Goal: Complete application form

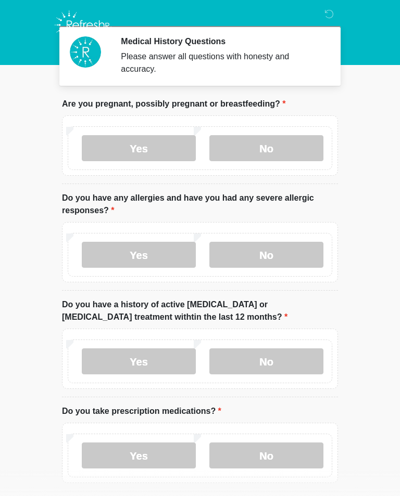
click at [154, 252] on label "Yes" at bounding box center [139, 255] width 114 height 26
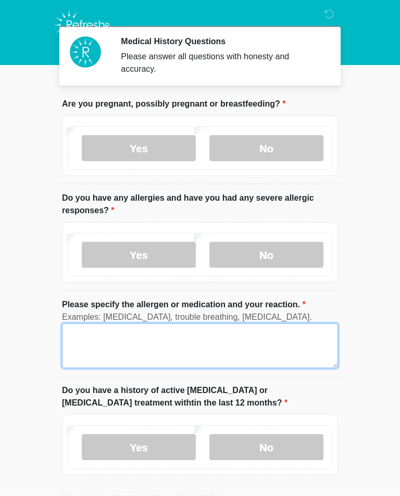
click at [71, 341] on textarea "Please specify the allergen or medication and your reaction." at bounding box center [200, 346] width 276 height 45
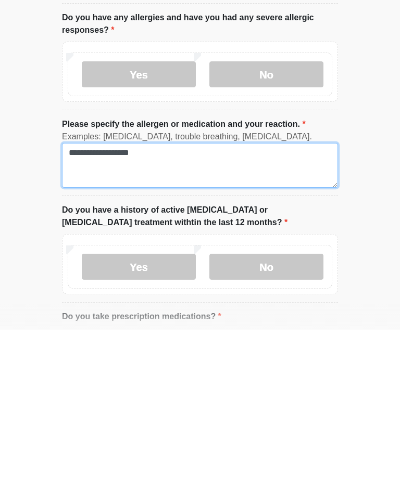
type textarea "**********"
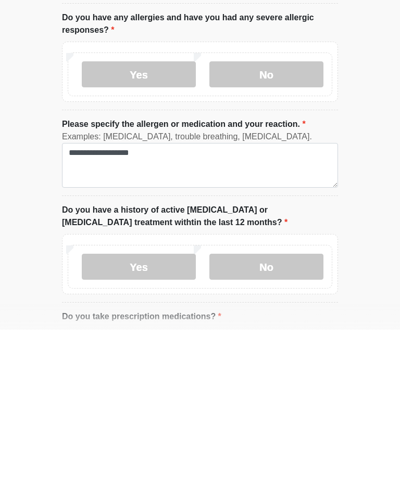
click at [240, 420] on label "No" at bounding box center [266, 433] width 114 height 26
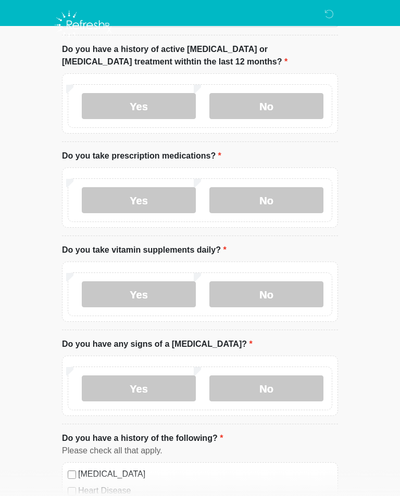
scroll to position [339, 0]
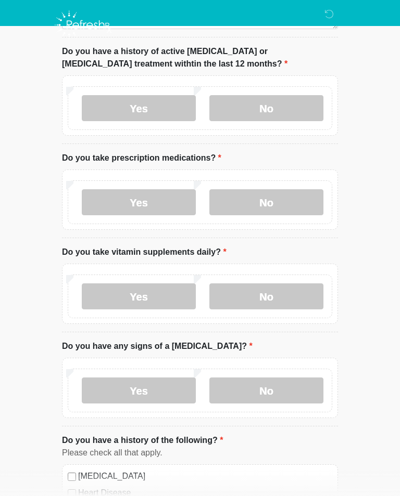
click at [124, 196] on label "Yes" at bounding box center [139, 202] width 114 height 26
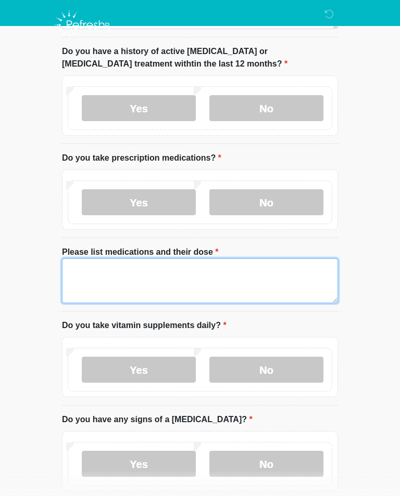
click at [77, 260] on textarea "Please list medications and their dose" at bounding box center [200, 281] width 276 height 45
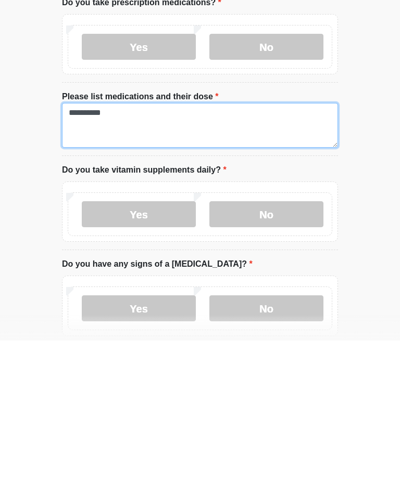
type textarea "*********"
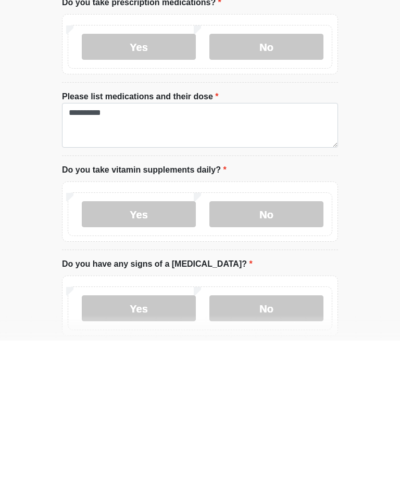
click at [234, 357] on label "No" at bounding box center [266, 370] width 114 height 26
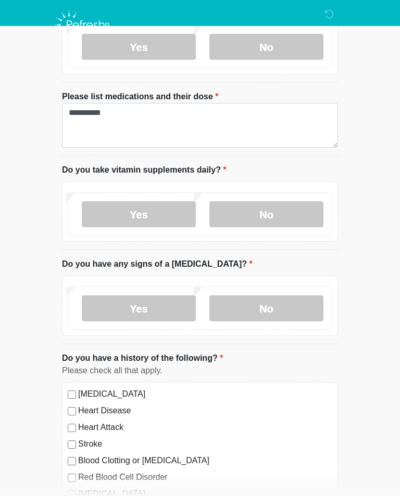
click at [232, 306] on label "No" at bounding box center [266, 309] width 114 height 26
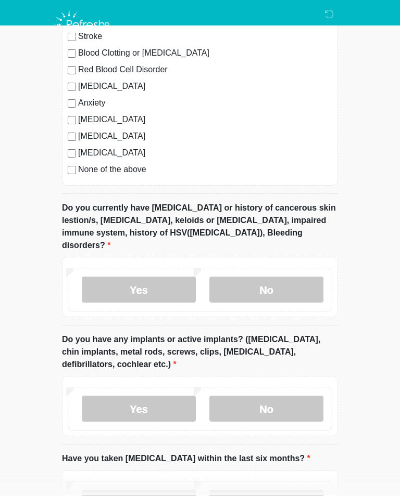
scroll to position [929, 0]
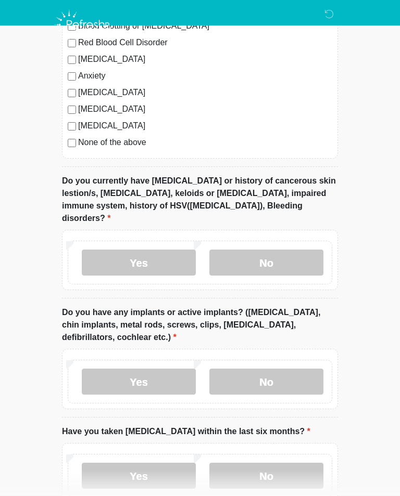
click at [225, 250] on label "No" at bounding box center [266, 263] width 114 height 26
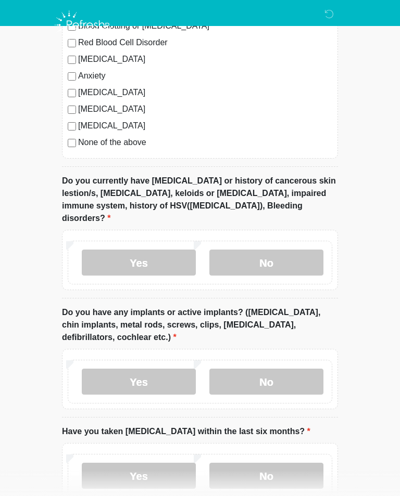
click at [246, 369] on label "No" at bounding box center [266, 382] width 114 height 26
click at [235, 463] on label "No" at bounding box center [266, 476] width 114 height 26
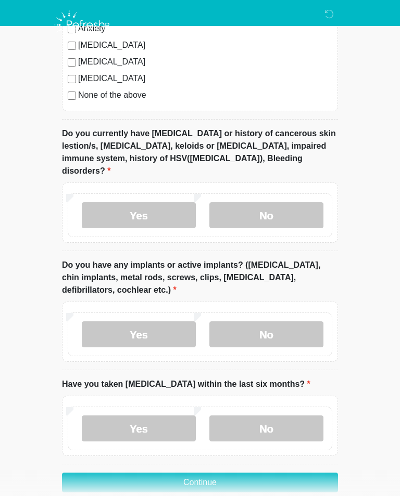
scroll to position [998, 0]
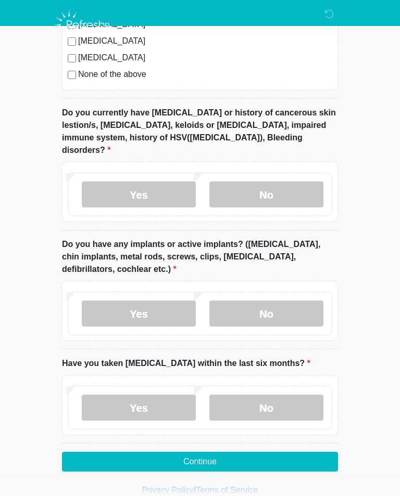
click at [148, 452] on button "Continue" at bounding box center [200, 462] width 276 height 20
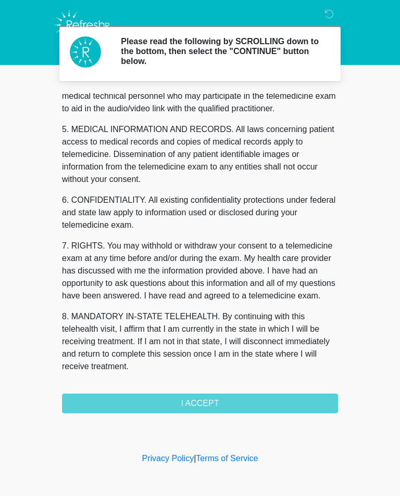
scroll to position [315, 0]
click at [174, 404] on button "I ACCEPT" at bounding box center [200, 404] width 276 height 20
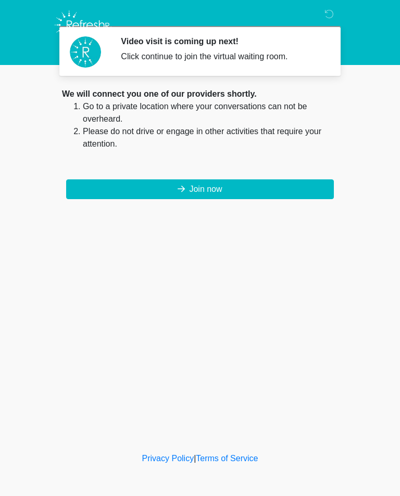
click at [115, 194] on button "Join now" at bounding box center [199, 190] width 267 height 20
